Goal: Navigation & Orientation: Find specific page/section

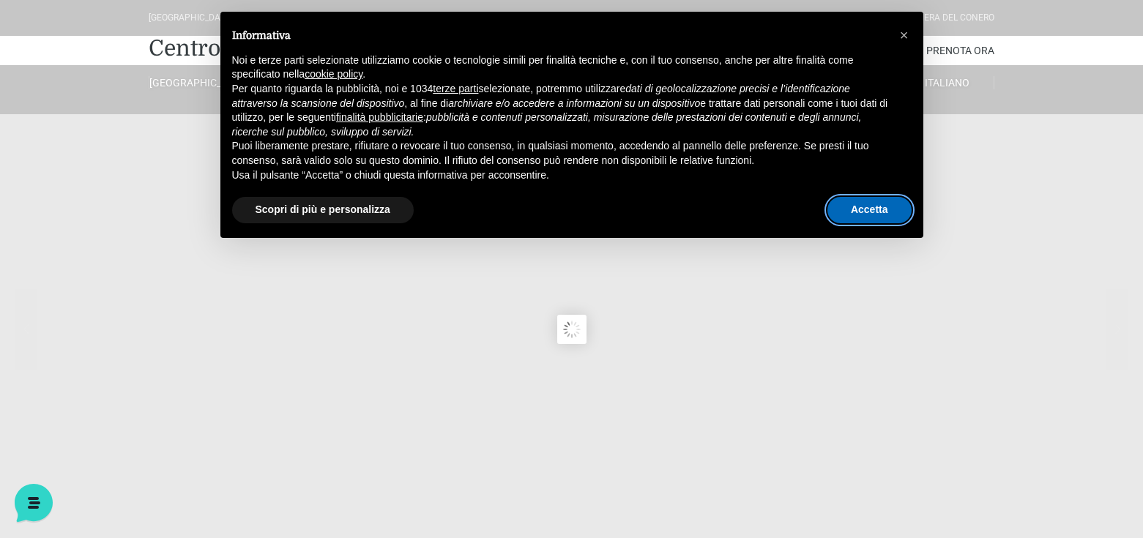
click at [875, 209] on button "Accetta" at bounding box center [869, 210] width 84 height 26
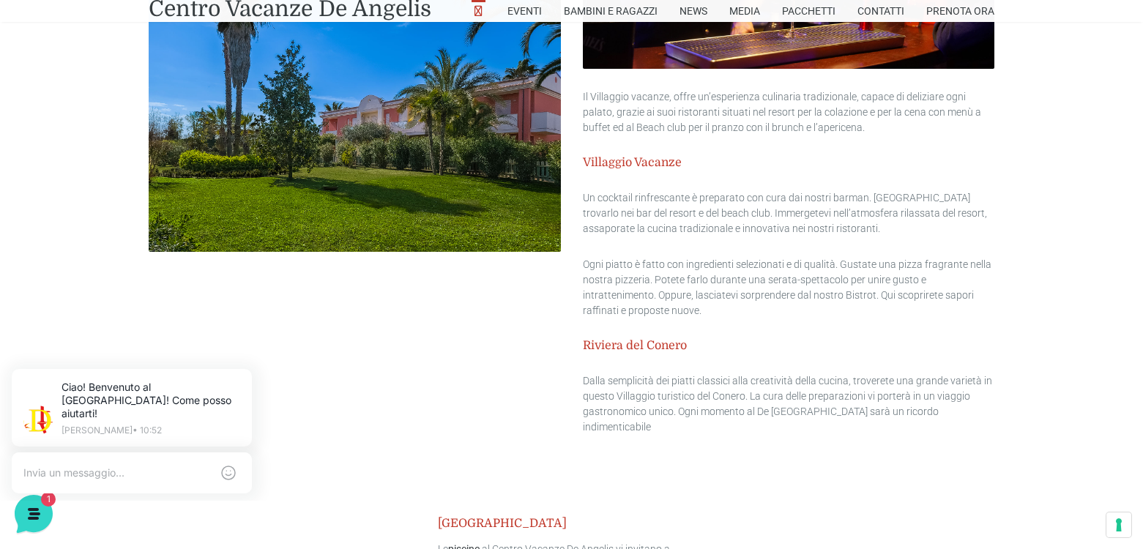
scroll to position [1617, 0]
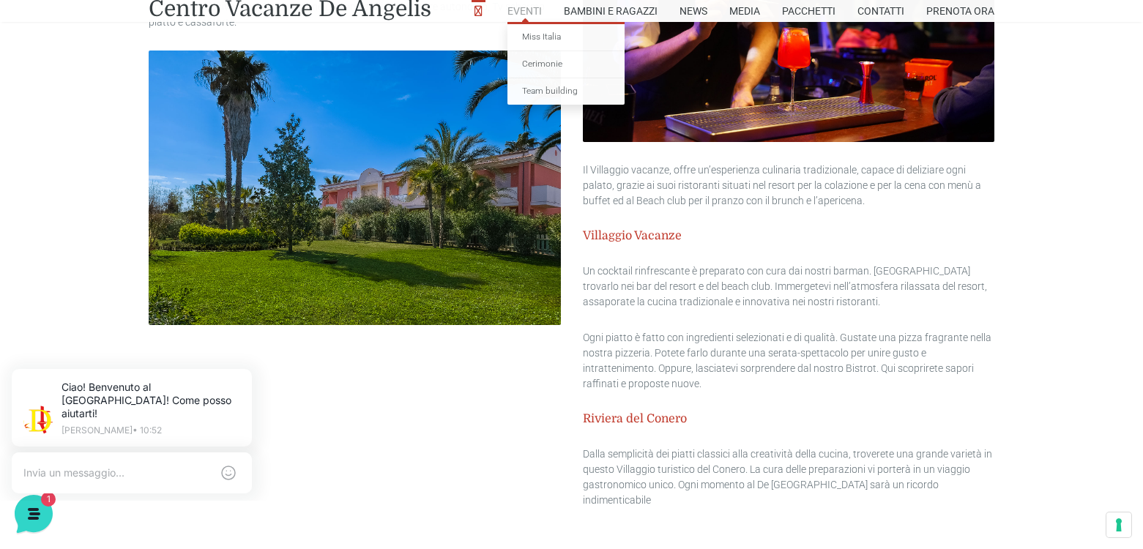
click at [523, 5] on link "Eventi" at bounding box center [524, 11] width 34 height 22
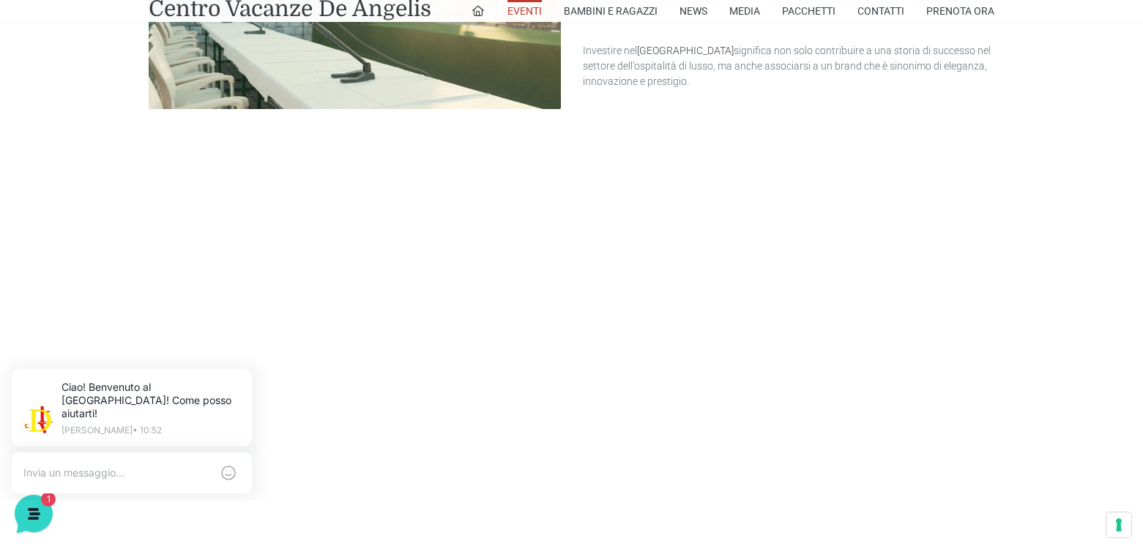
scroll to position [878, 0]
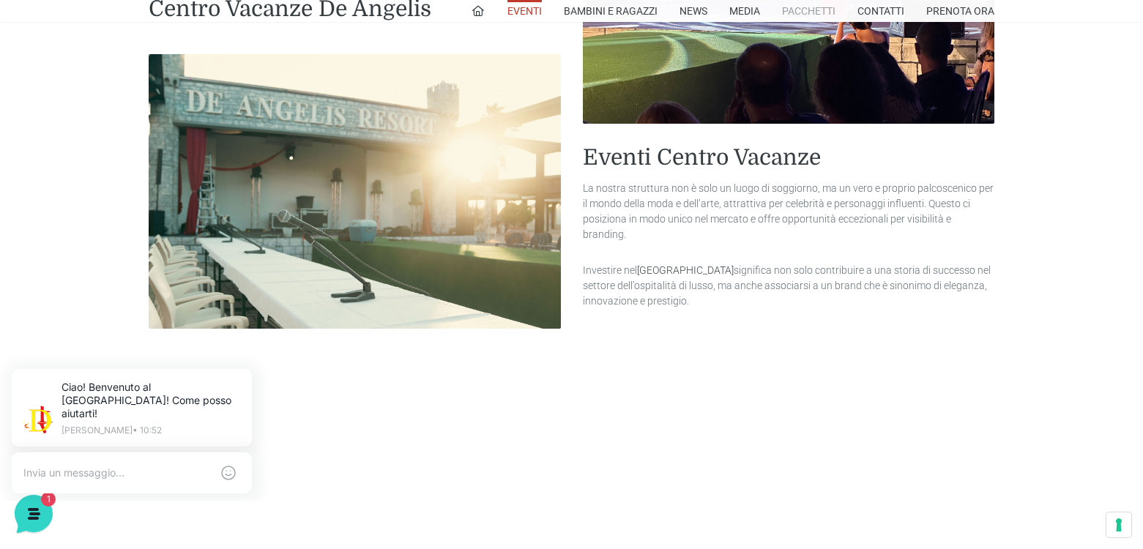
click at [810, 10] on link "Pacchetti" at bounding box center [808, 11] width 53 height 22
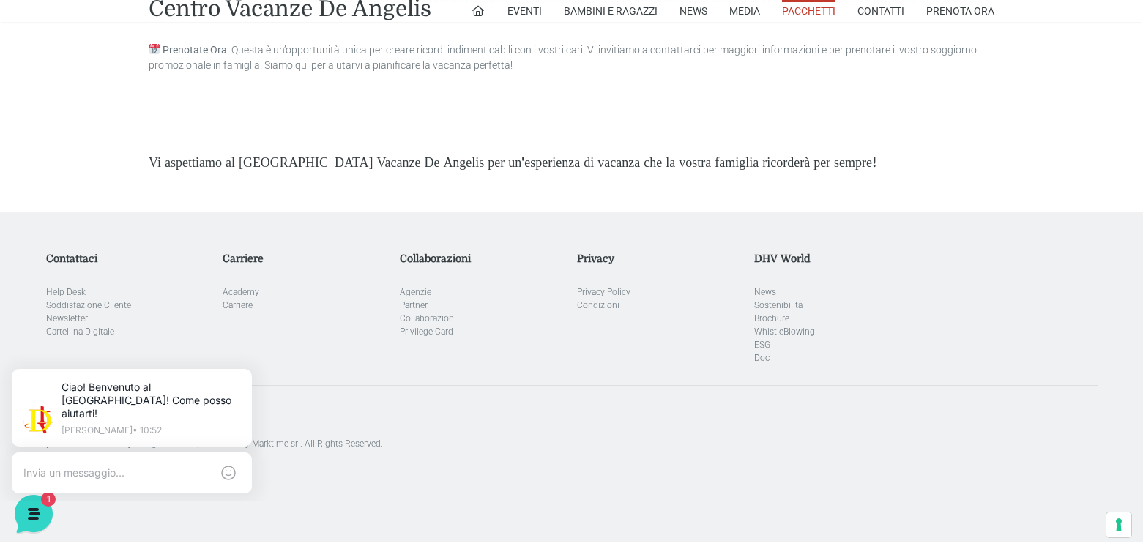
scroll to position [4202, 0]
